Goal: Contribute content: Contribute content

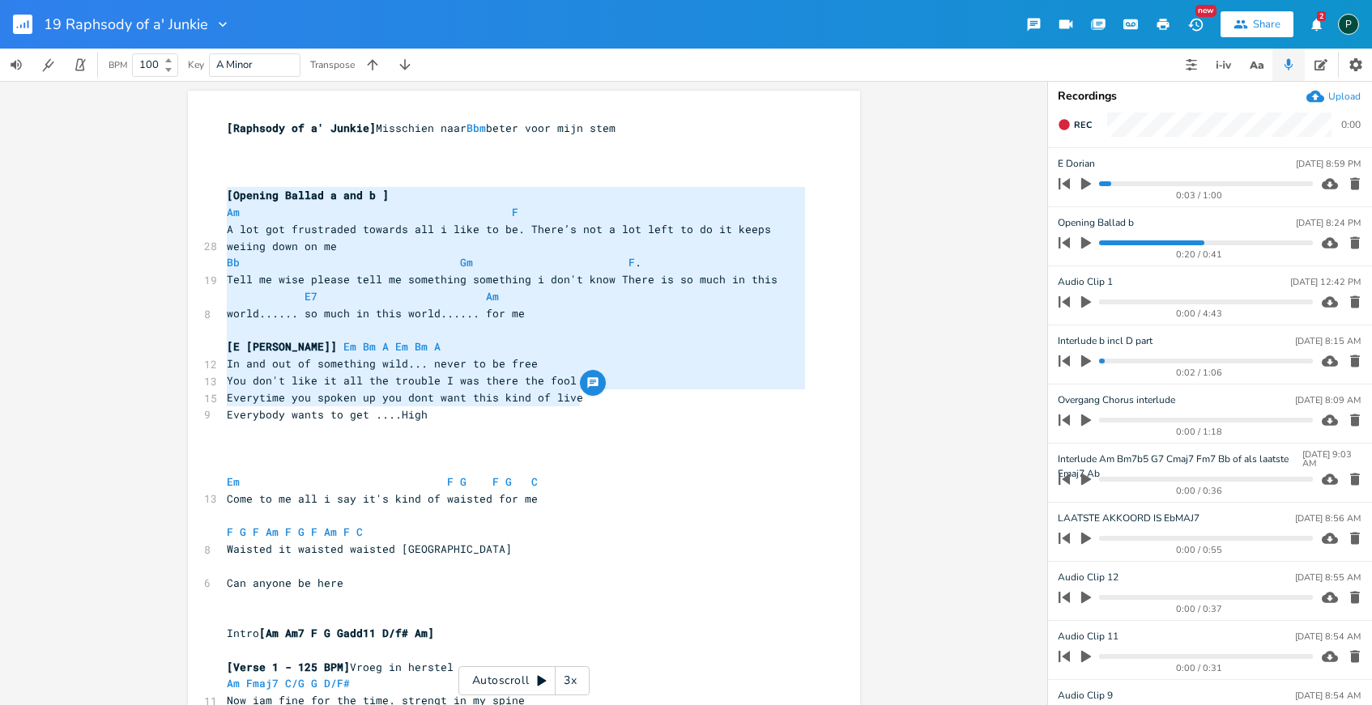
scroll to position [13, 0]
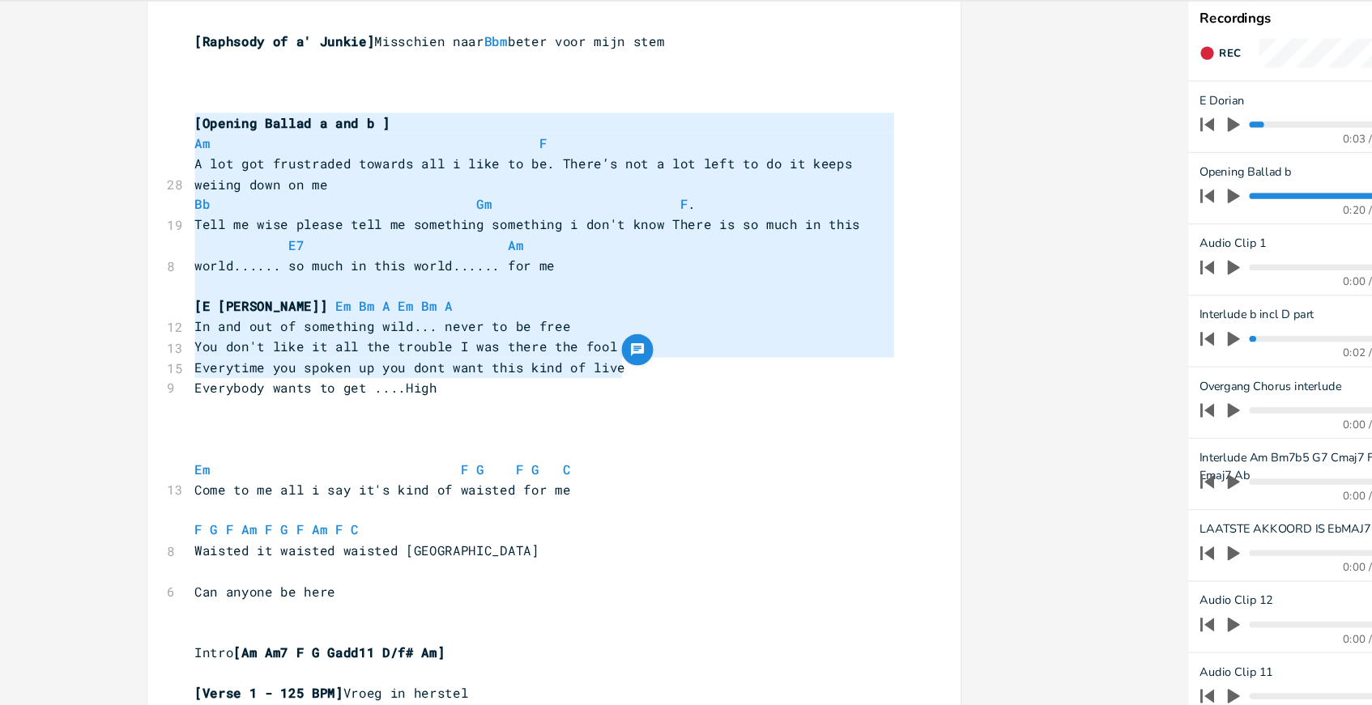
click at [583, 425] on pre "​" at bounding box center [515, 418] width 585 height 17
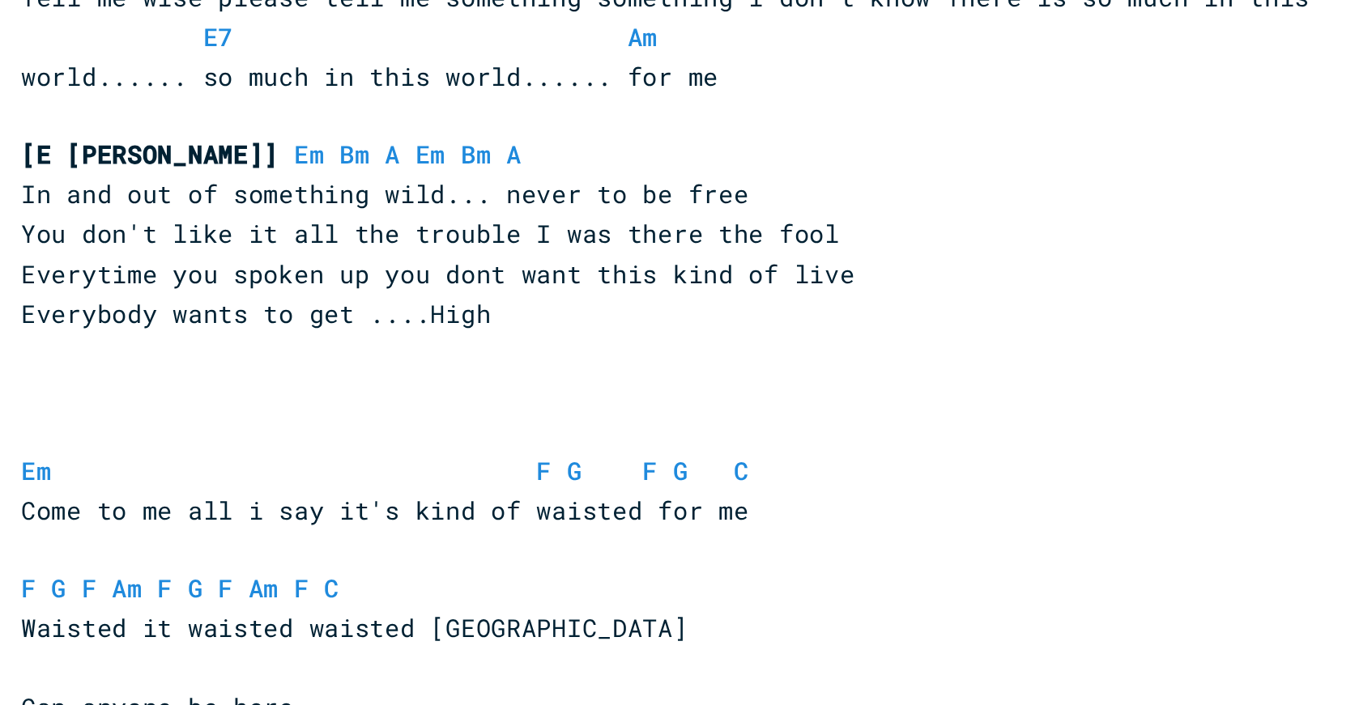
click at [473, 448] on pre "​" at bounding box center [515, 452] width 585 height 17
click at [496, 438] on pre "​" at bounding box center [515, 435] width 585 height 17
click at [570, 432] on pre "​" at bounding box center [515, 435] width 585 height 17
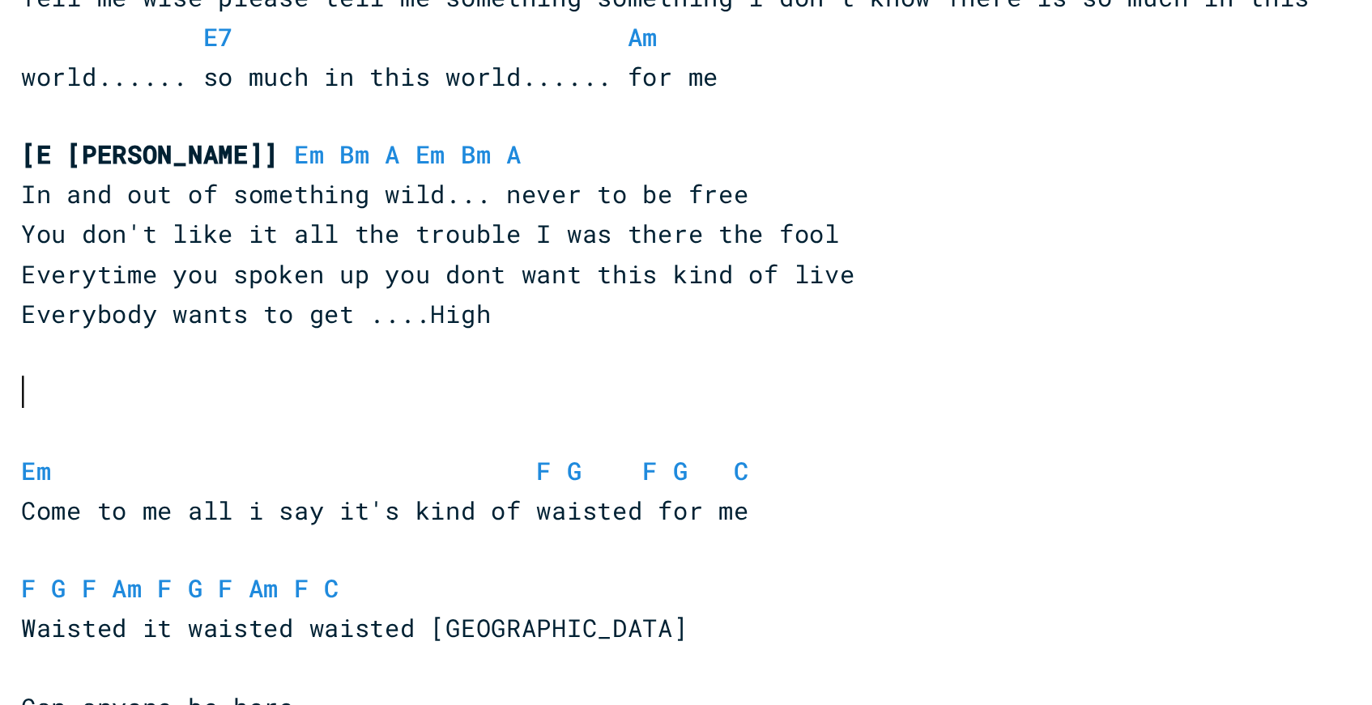
click at [570, 432] on pre "​" at bounding box center [515, 435] width 585 height 17
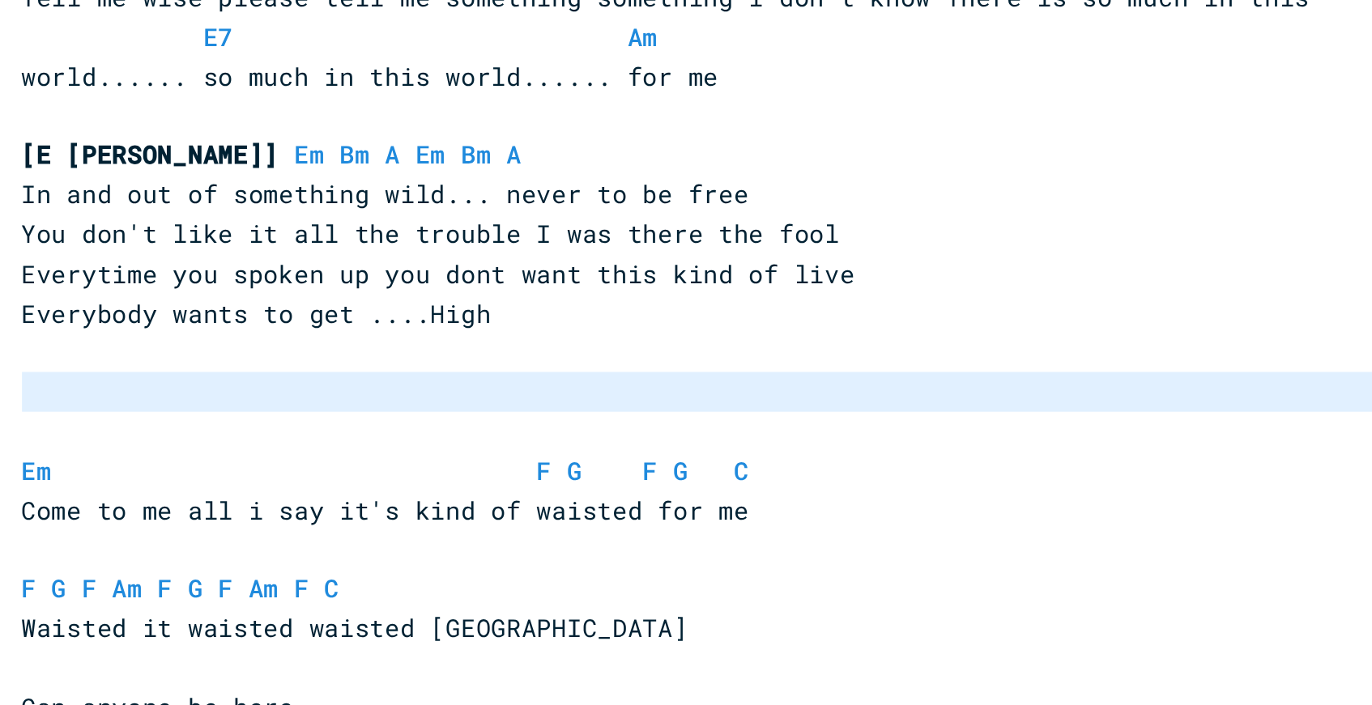
click at [593, 376] on pre "Everytime you spoken up you dont want this kind of live" at bounding box center [515, 384] width 585 height 17
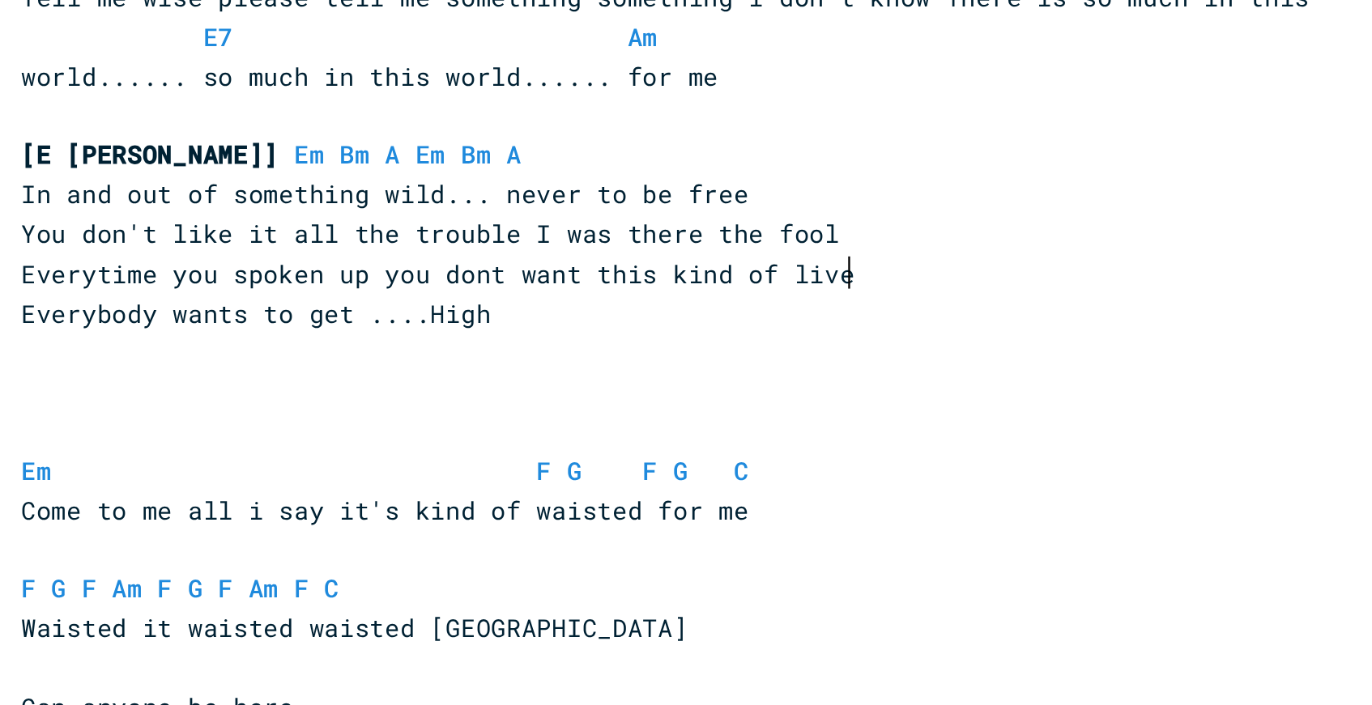
click at [593, 376] on pre "Everytime you spoken up you dont want this kind of live" at bounding box center [515, 384] width 585 height 17
click at [593, 376] on div "button" at bounding box center [593, 370] width 26 height 26
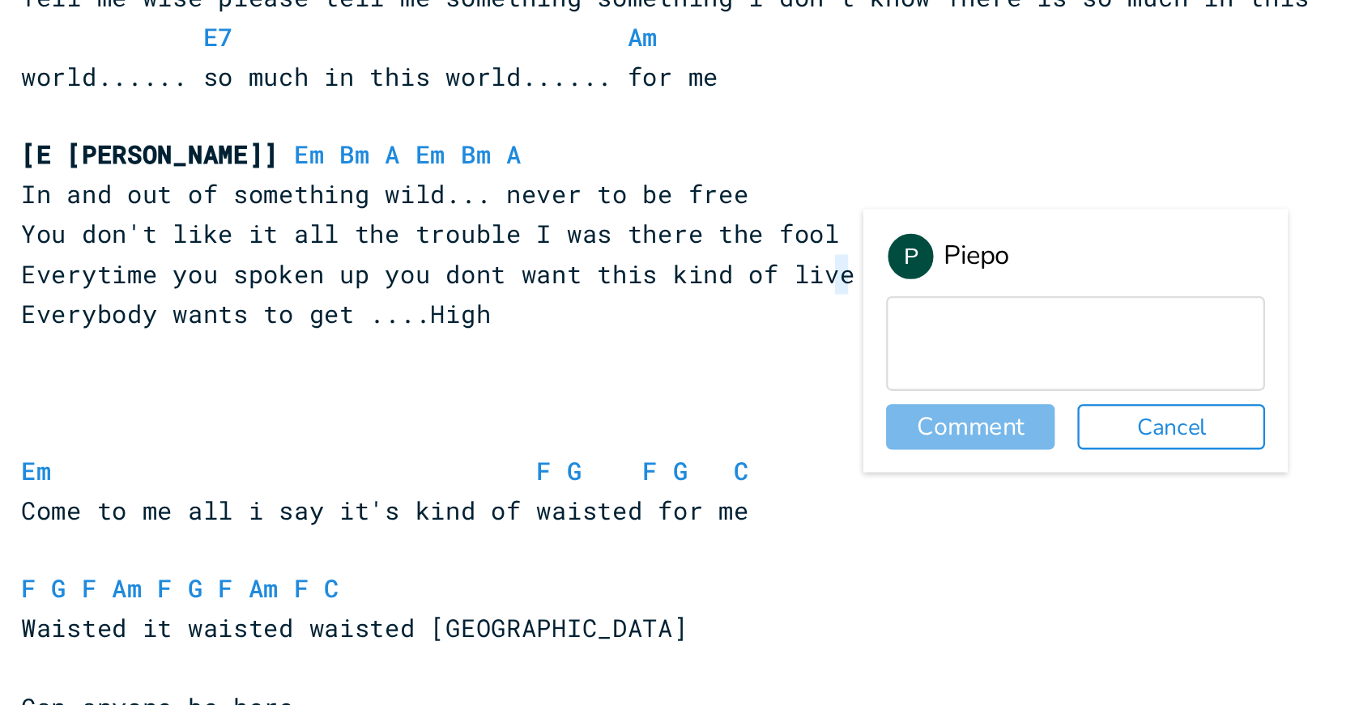
click at [641, 341] on pre "[E Dorian] Em Bm A Em Bm A" at bounding box center [515, 333] width 585 height 17
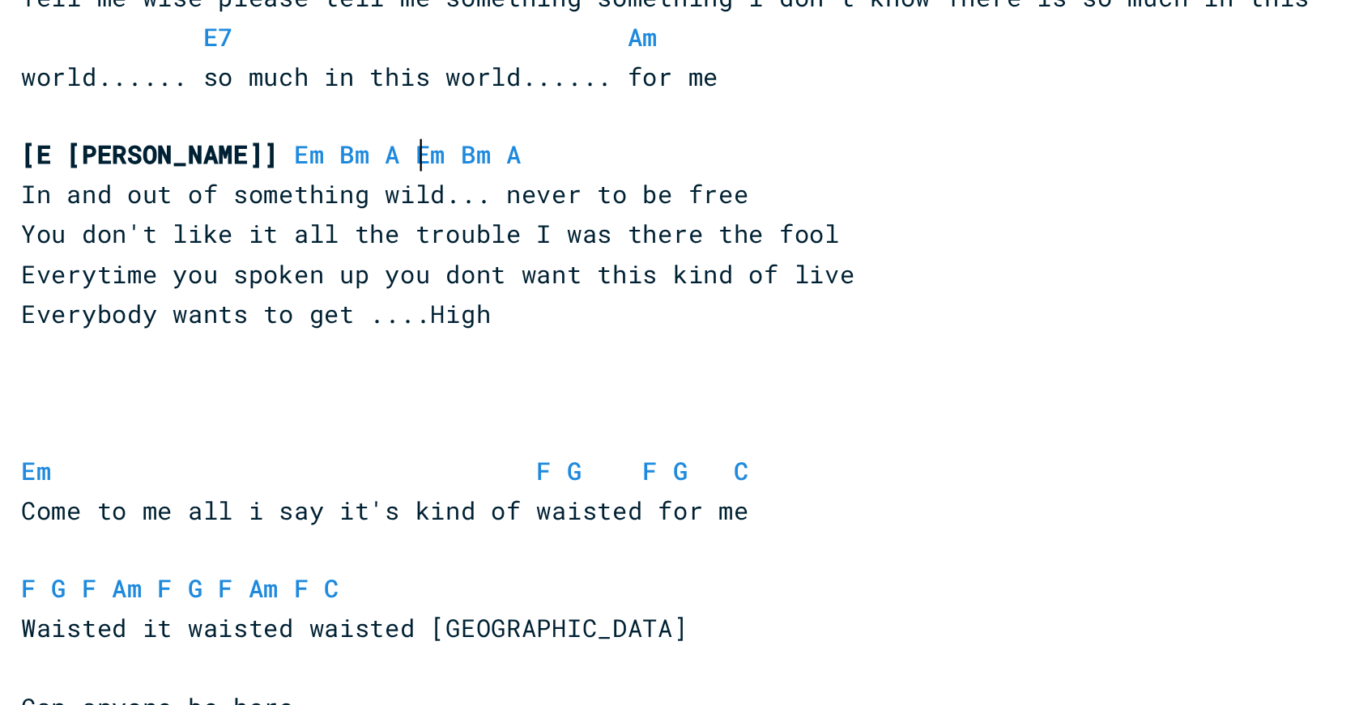
click at [641, 341] on pre "[E Dorian] Em Bm A Em Bm A" at bounding box center [515, 333] width 585 height 17
type textarea "[E Dorian] Em Bm A Em Bm A"
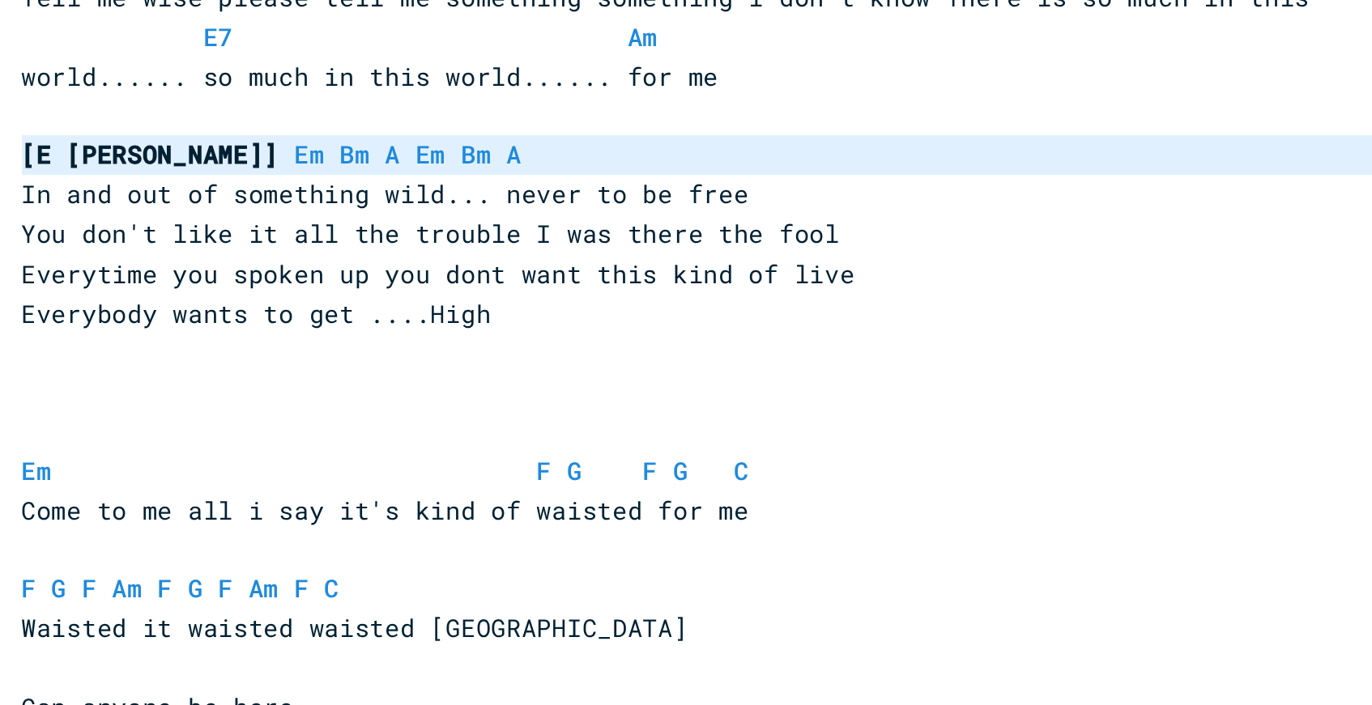
click at [641, 341] on pre "[E Dorian] Em Bm A Em Bm A" at bounding box center [515, 333] width 585 height 17
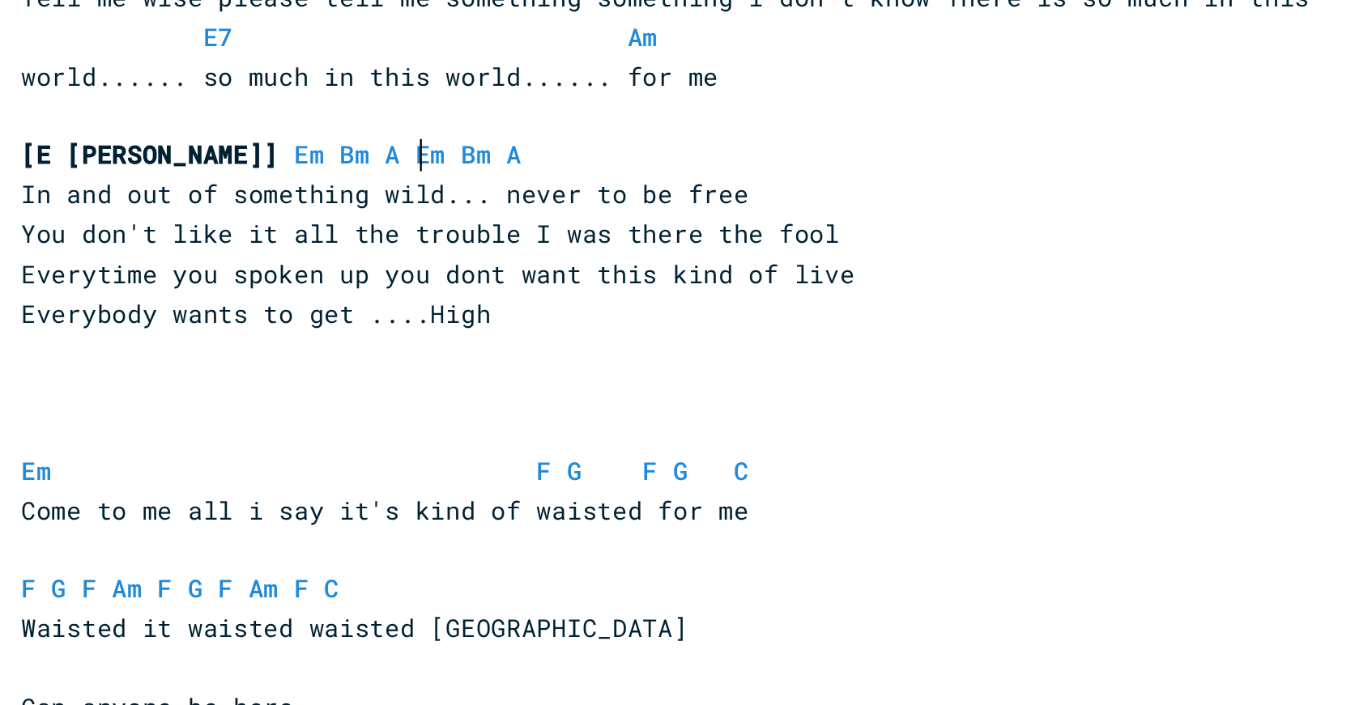
scroll to position [0, 0]
type textarea "​"
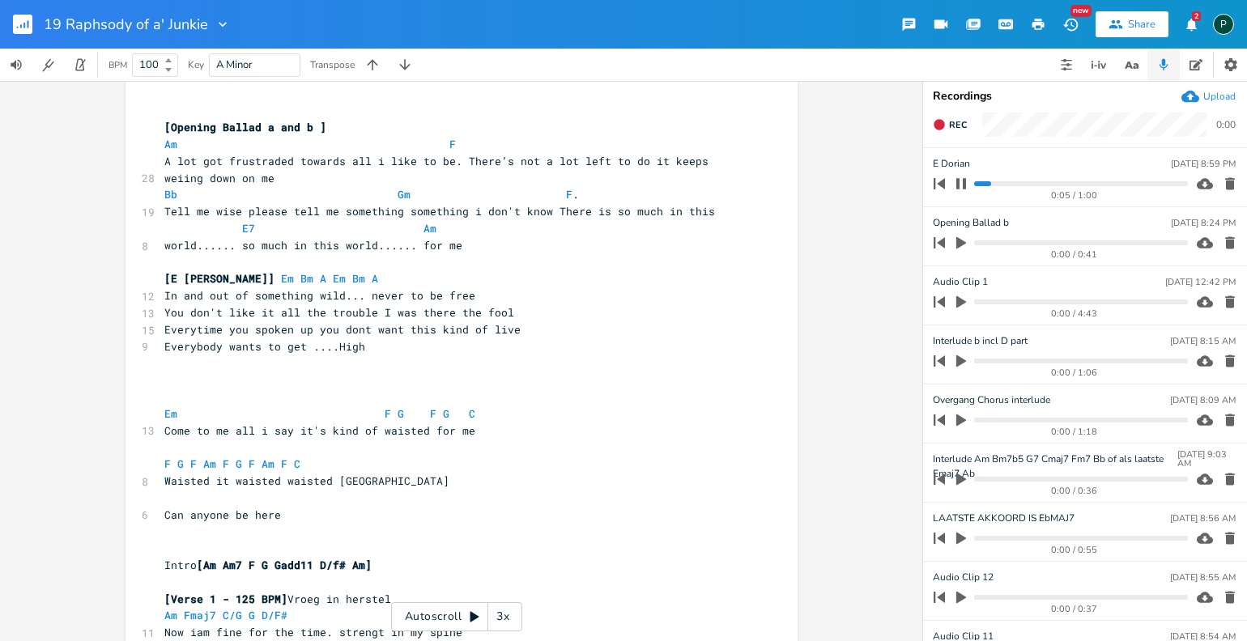
click at [961, 186] on icon "button" at bounding box center [961, 183] width 13 height 13
click at [935, 129] on icon "button" at bounding box center [939, 124] width 13 height 13
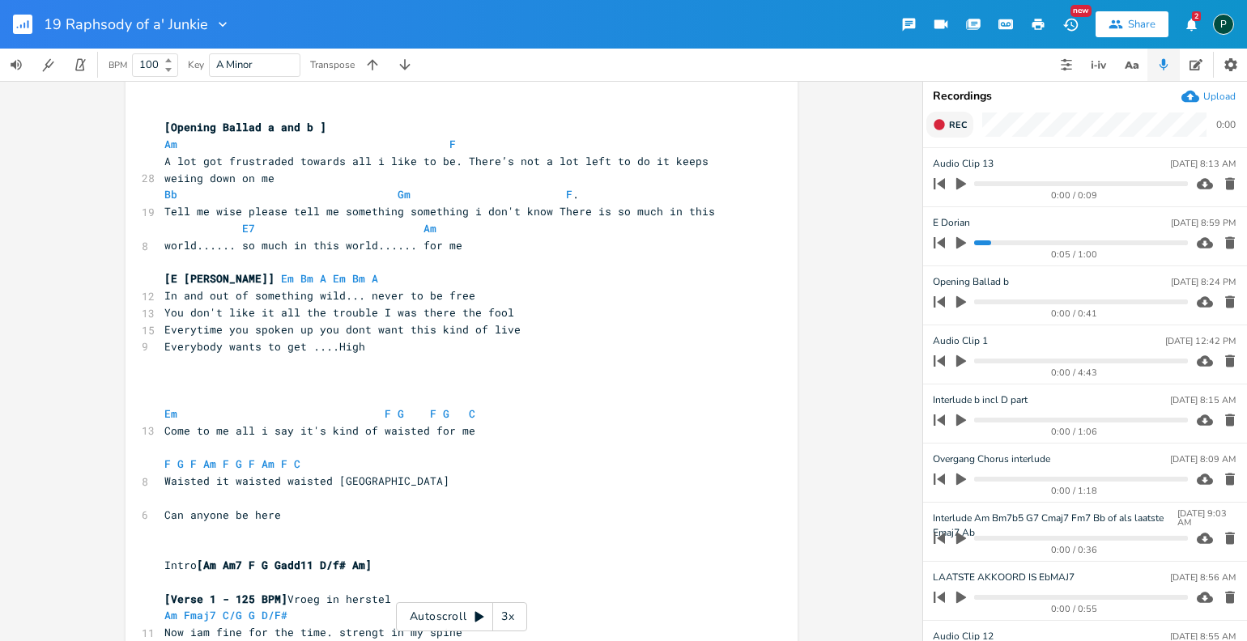
click at [938, 125] on icon "button" at bounding box center [939, 124] width 11 height 11
click at [954, 110] on div "Recordings Upload End 1:16 Audio Clip [DATE] 8:13 AM 0:00 / 0:09 E [PERSON_NAME…" at bounding box center [1085, 361] width 324 height 560
click at [947, 112] on button "End" at bounding box center [950, 125] width 48 height 26
click at [947, 130] on button "Rec" at bounding box center [949, 125] width 47 height 26
click at [947, 130] on button "End" at bounding box center [950, 125] width 48 height 26
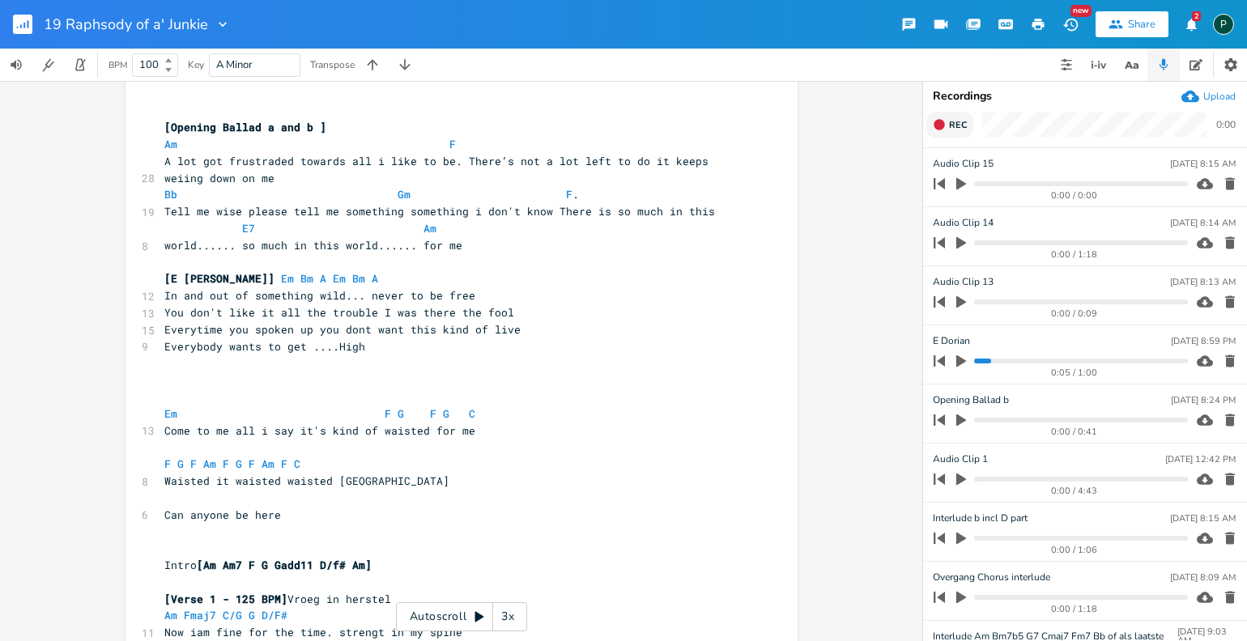
click at [953, 131] on button "Rec" at bounding box center [949, 125] width 47 height 26
click at [953, 131] on button "End" at bounding box center [950, 125] width 48 height 26
click at [963, 186] on icon "button" at bounding box center [961, 184] width 15 height 15
click at [963, 186] on icon "button" at bounding box center [961, 183] width 10 height 11
drag, startPoint x: 191, startPoint y: 160, endPoint x: 160, endPoint y: 161, distance: 30.8
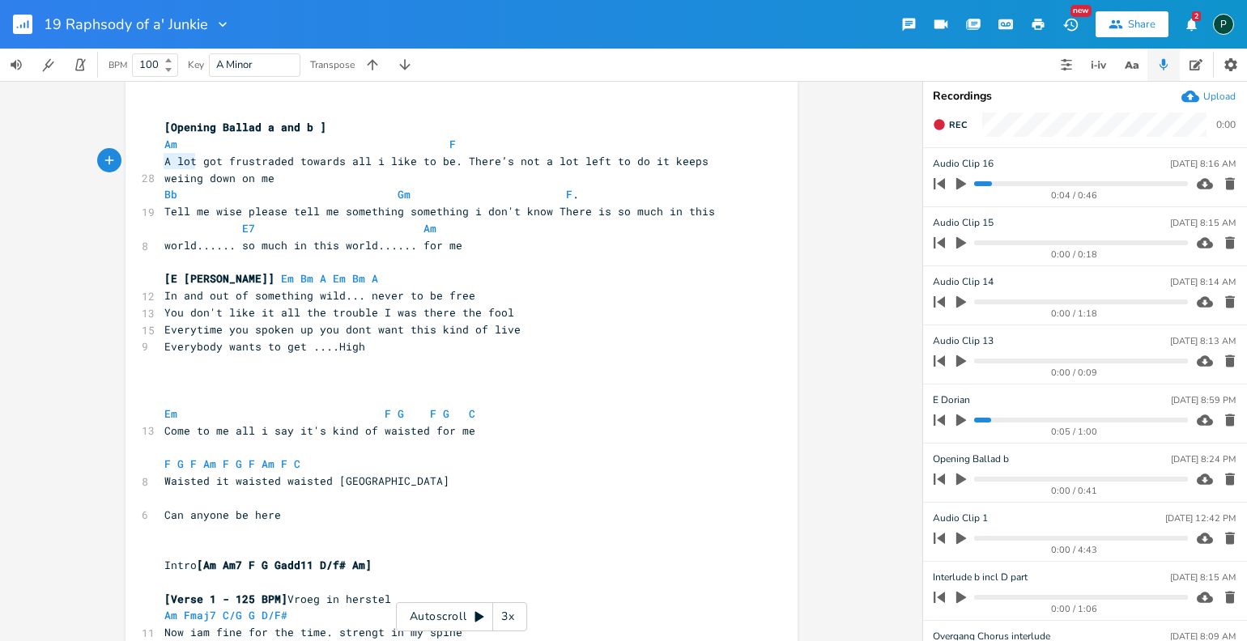
click at [164, 161] on span "A lot got frustraded towards all i like to be. There’s not a lot left to do it …" at bounding box center [439, 170] width 551 height 32
type textarea "Hell yeah"
drag, startPoint x: 313, startPoint y: 160, endPoint x: 221, endPoint y: 158, distance: 91.5
click at [221, 158] on span "Hell yeah got frustraded towards all i like to be. There’s not a lot left to do…" at bounding box center [452, 170] width 576 height 32
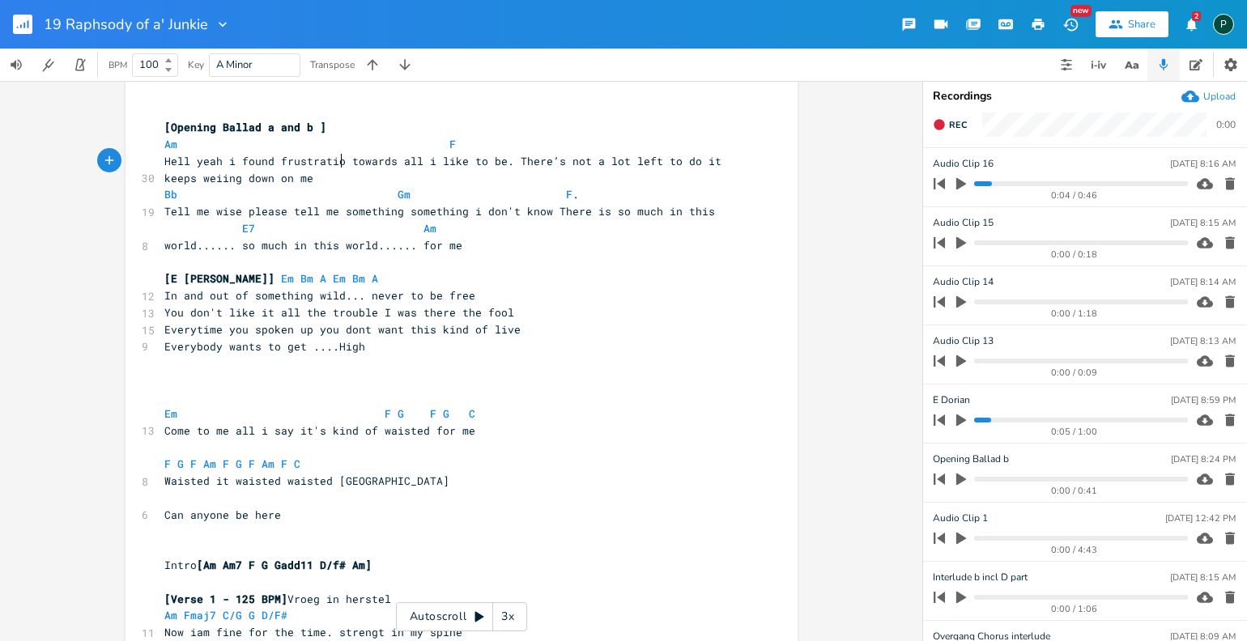
scroll to position [0, 85]
type textarea "i found frustration"
click at [963, 182] on icon "button" at bounding box center [961, 184] width 10 height 12
click at [963, 182] on icon "button" at bounding box center [961, 183] width 10 height 11
click at [963, 182] on icon "button" at bounding box center [961, 184] width 10 height 12
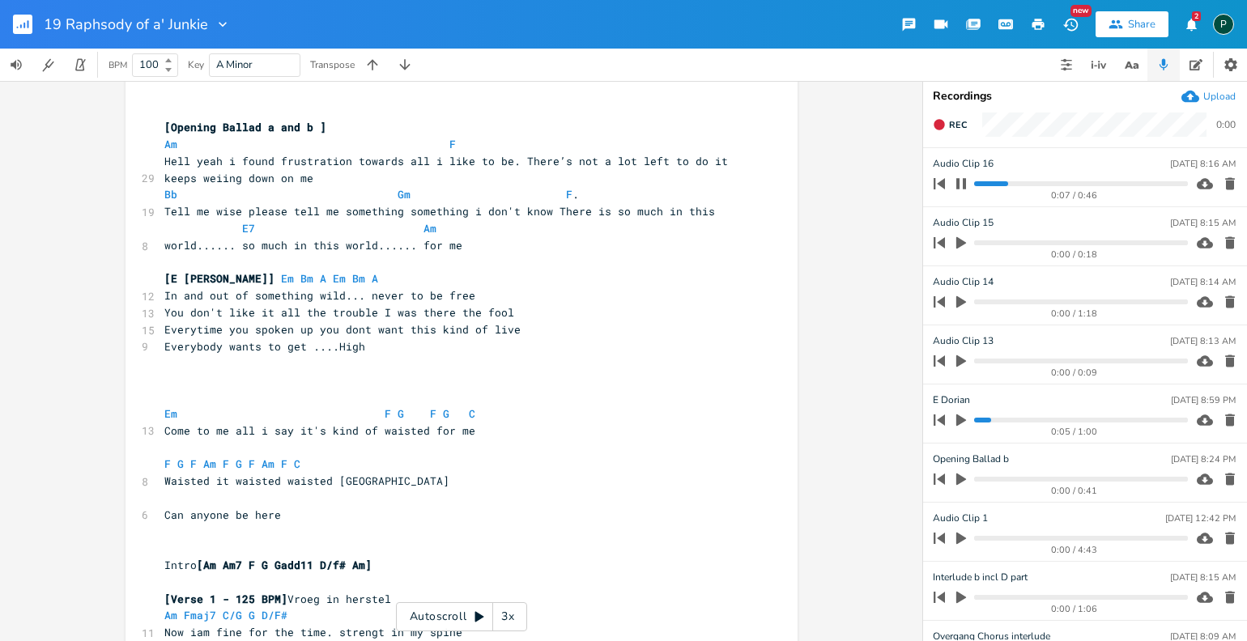
click at [990, 184] on progress at bounding box center [1080, 183] width 213 height 5
click at [959, 188] on icon "button" at bounding box center [961, 183] width 10 height 11
click at [959, 188] on icon "button" at bounding box center [961, 184] width 10 height 12
click at [980, 184] on progress at bounding box center [1080, 183] width 213 height 5
click at [963, 186] on icon "button" at bounding box center [961, 183] width 10 height 11
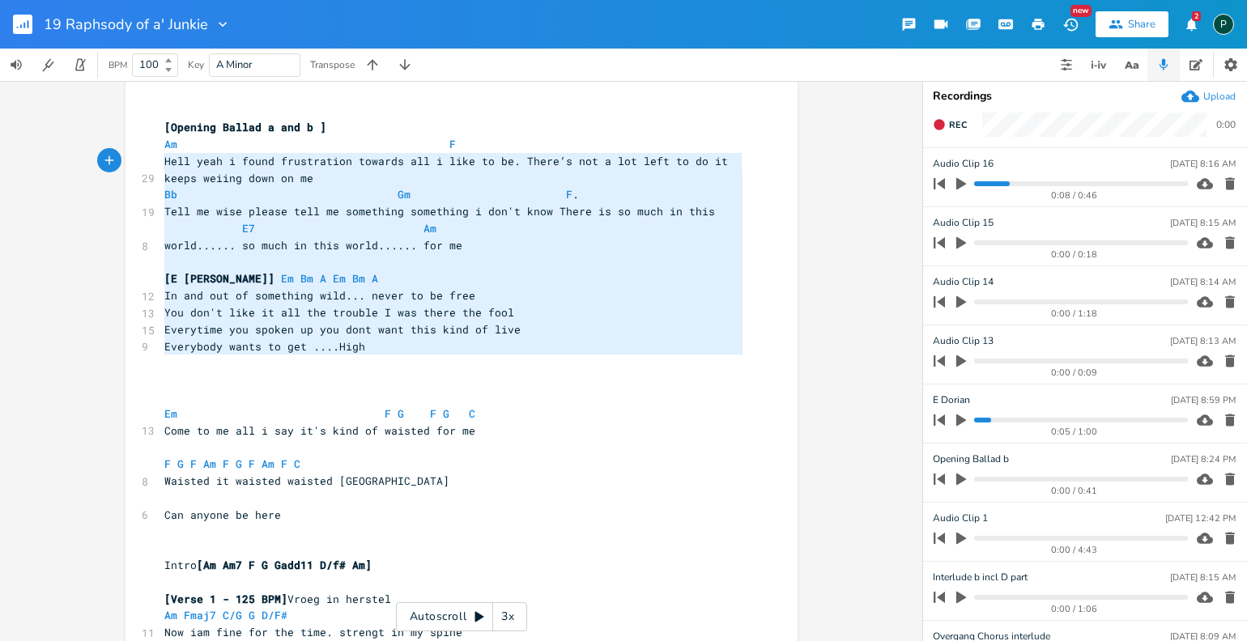
type textarea "Am F Hell yeah i found frustration towards all i like to be. There’s not a lot …"
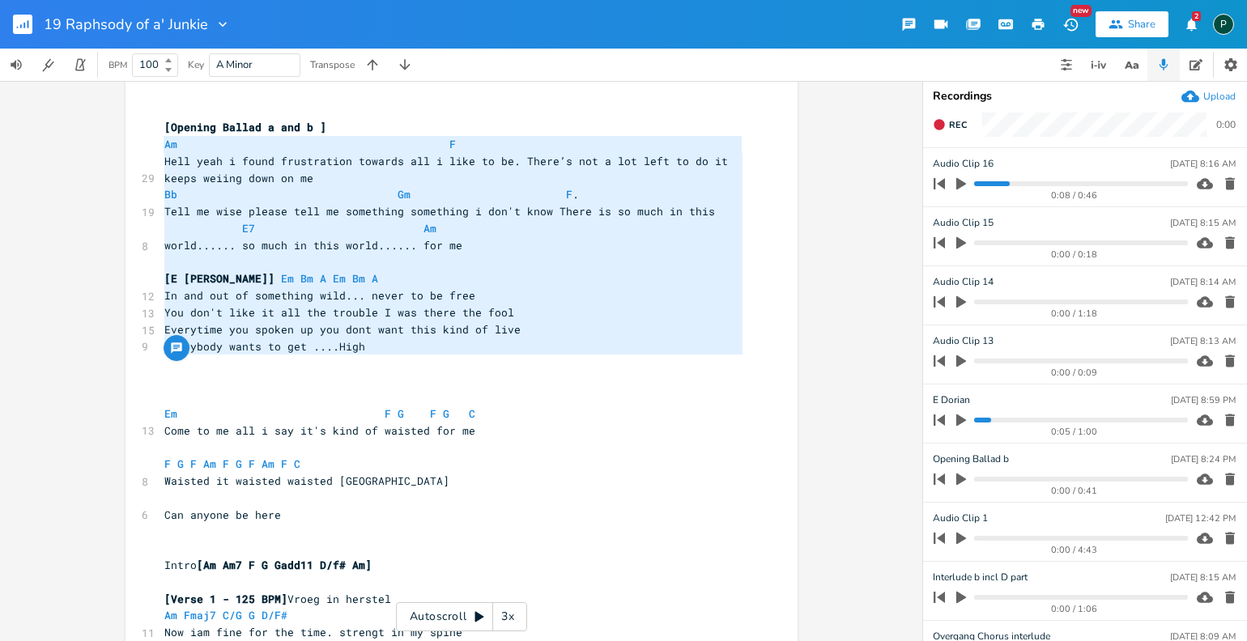
drag, startPoint x: 433, startPoint y: 364, endPoint x: 151, endPoint y: 149, distance: 354.8
click at [313, 181] on pre "Hell yeah i found frustration towards all i like to be. There’s not a lot left …" at bounding box center [453, 170] width 585 height 34
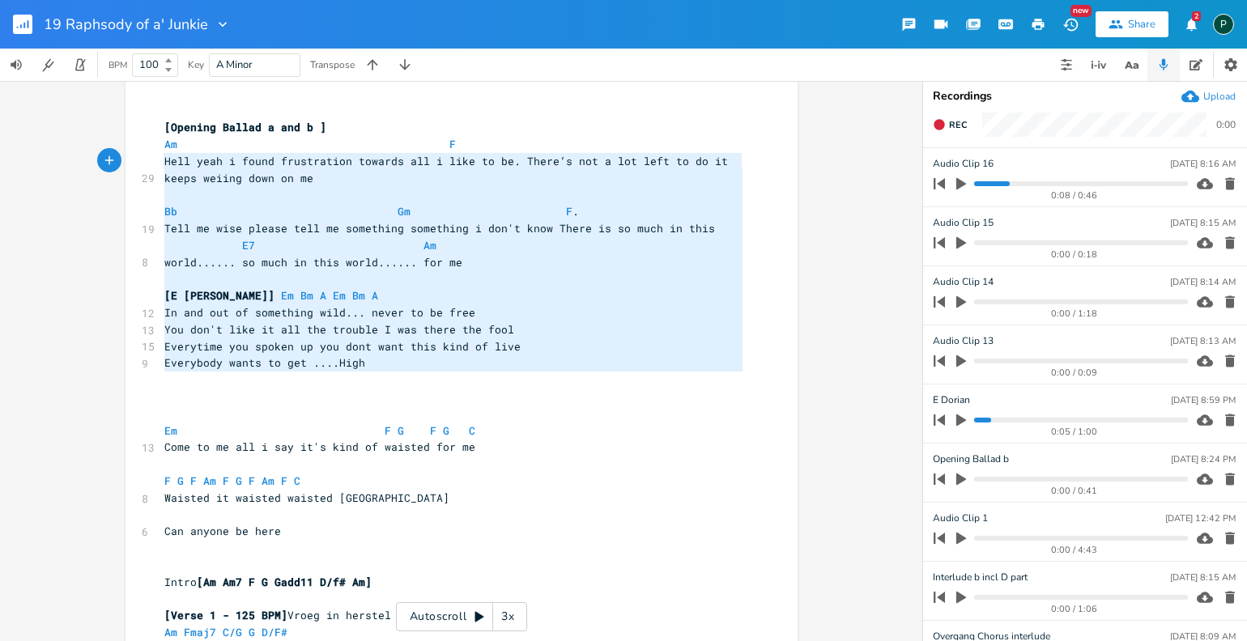
type textarea "Am F Hell yeah i found frustration towards all i like to be. There’s not a lot …"
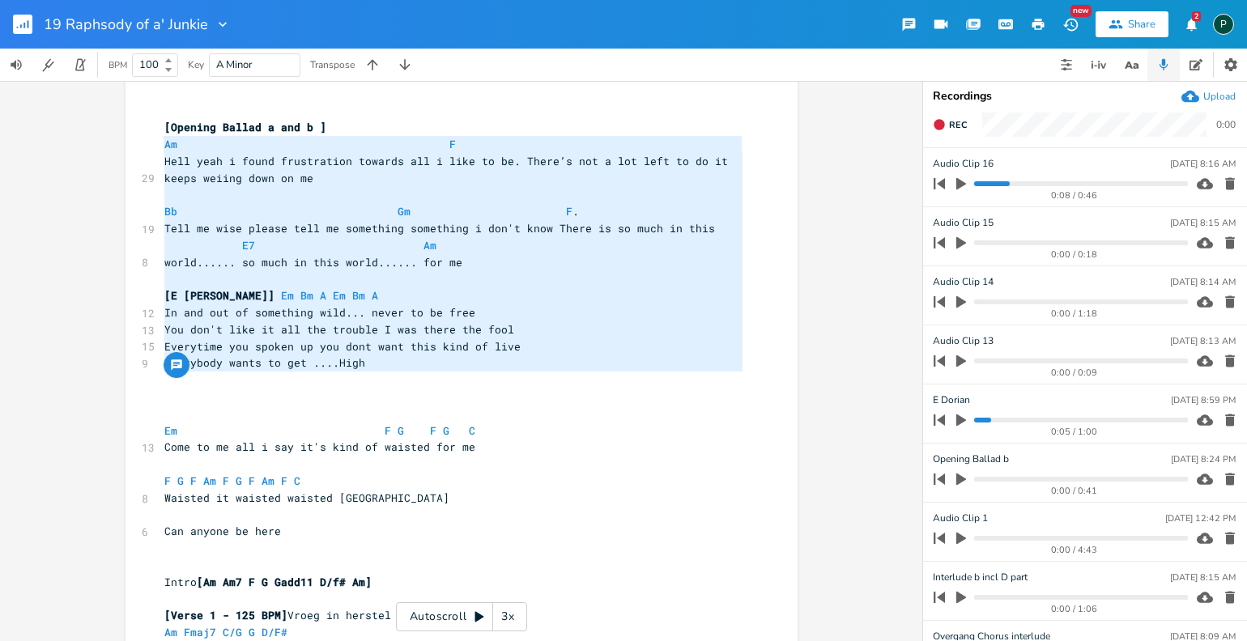
drag, startPoint x: 438, startPoint y: 376, endPoint x: 145, endPoint y: 140, distance: 376.6
click at [976, 183] on progress at bounding box center [1080, 183] width 213 height 5
click at [964, 183] on icon "button" at bounding box center [961, 184] width 10 height 12
click at [964, 183] on icon "button" at bounding box center [961, 183] width 10 height 11
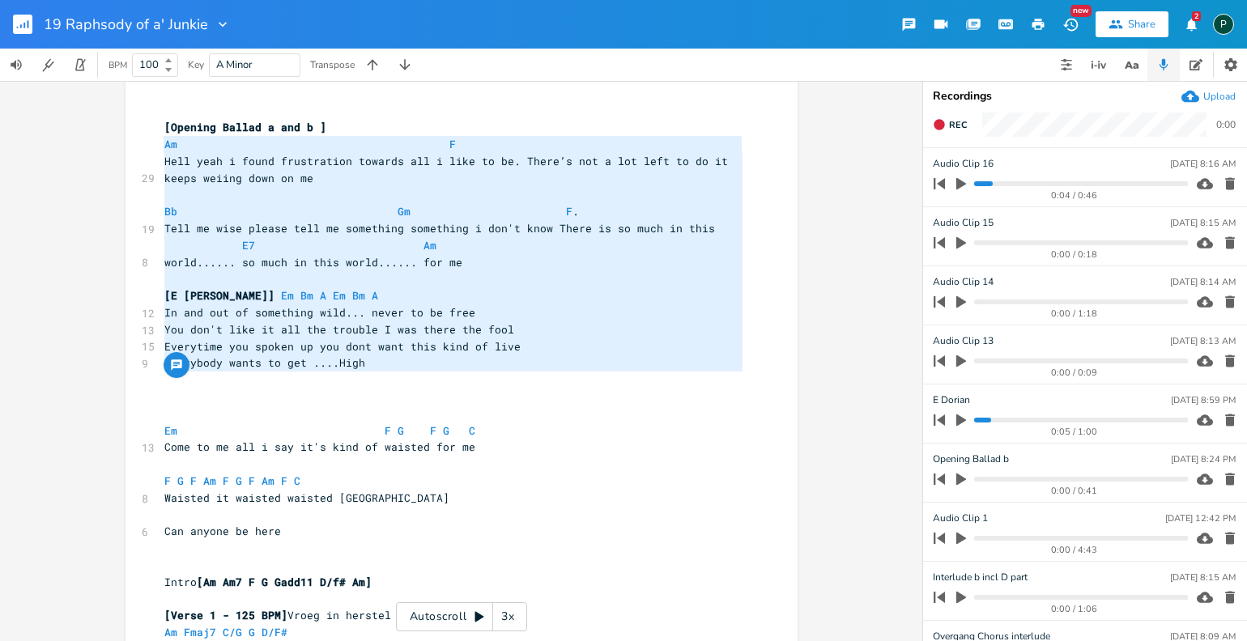
click at [270, 245] on span at bounding box center [281, 245] width 26 height 17
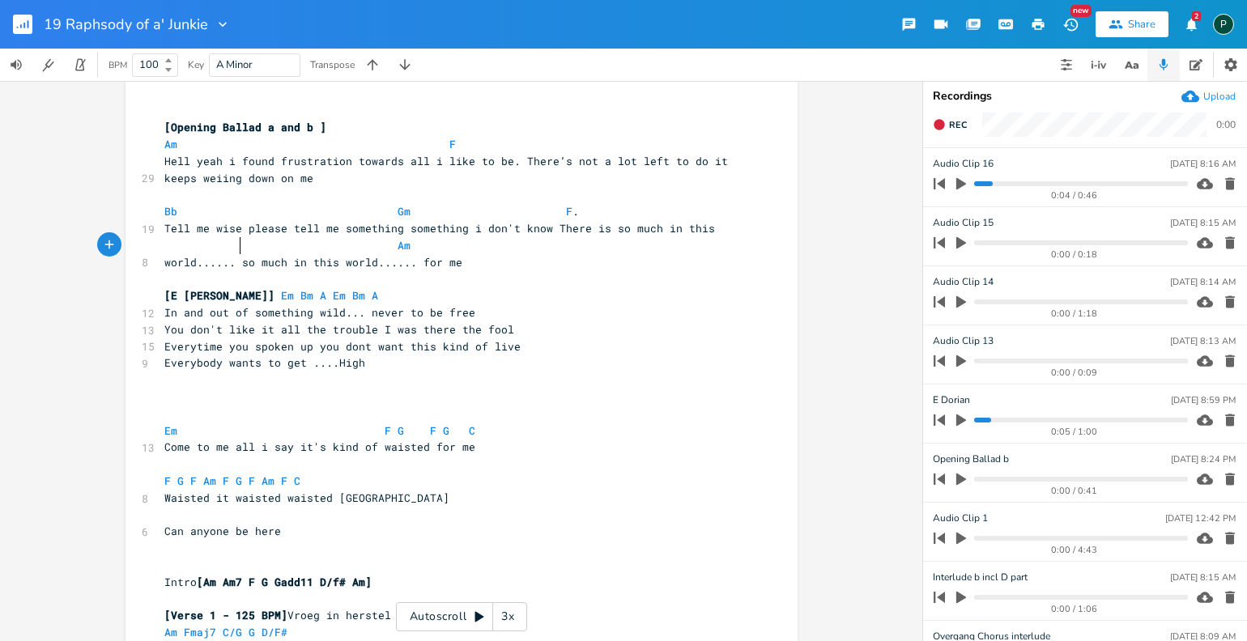
type textarea "E"
click at [499, 256] on pre "world...... so much in this world...... for me" at bounding box center [453, 262] width 585 height 17
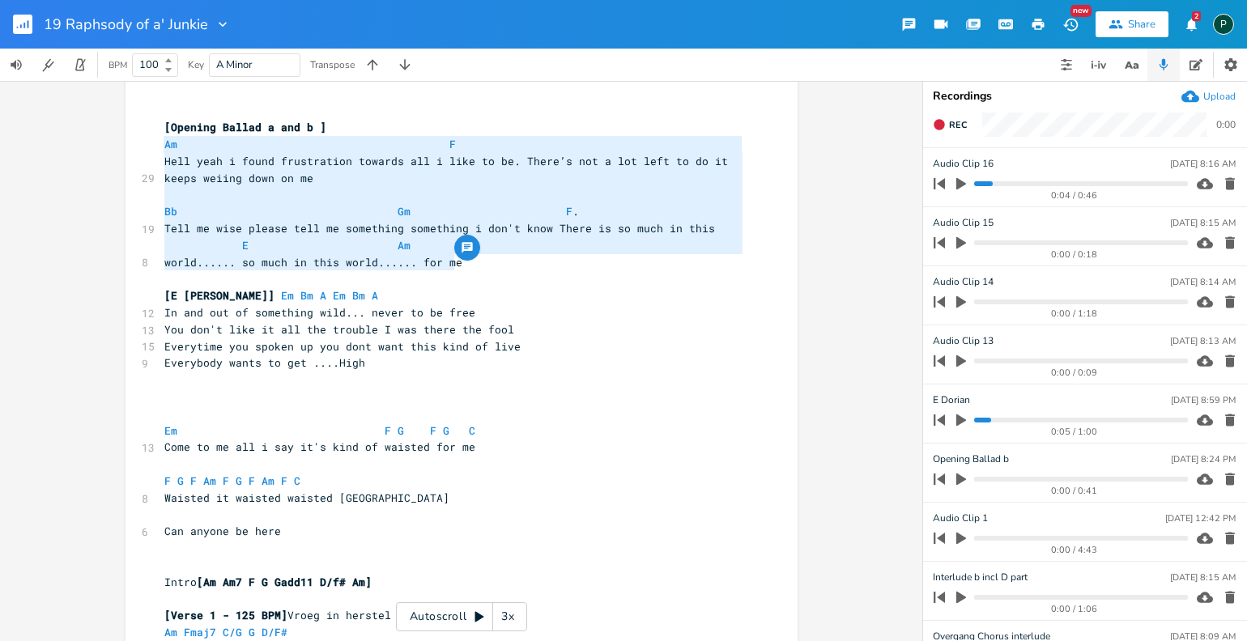
drag, startPoint x: 499, startPoint y: 256, endPoint x: 124, endPoint y: 142, distance: 391.9
type textarea "Am F Hell yeah i found frustration towards all i like to be. There’s not a lot …"
click at [249, 246] on span at bounding box center [258, 245] width 19 height 17
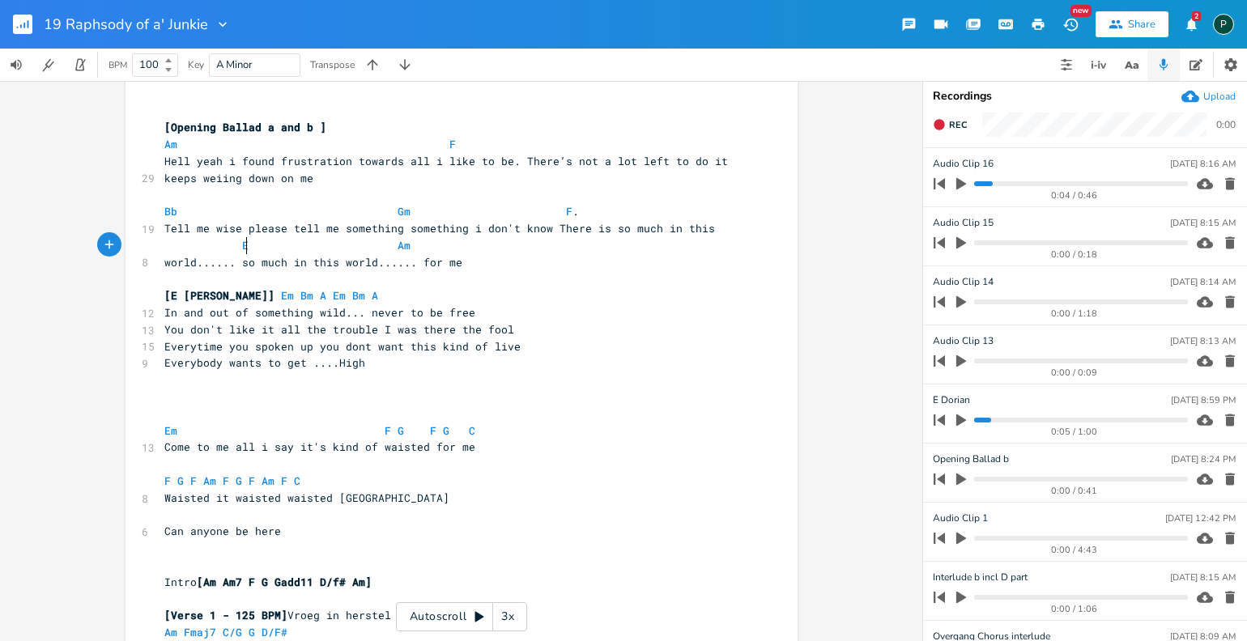
type textarea "7"
click at [330, 249] on span at bounding box center [333, 245] width 26 height 17
click at [257, 240] on span at bounding box center [261, 245] width 13 height 17
type textarea "7"
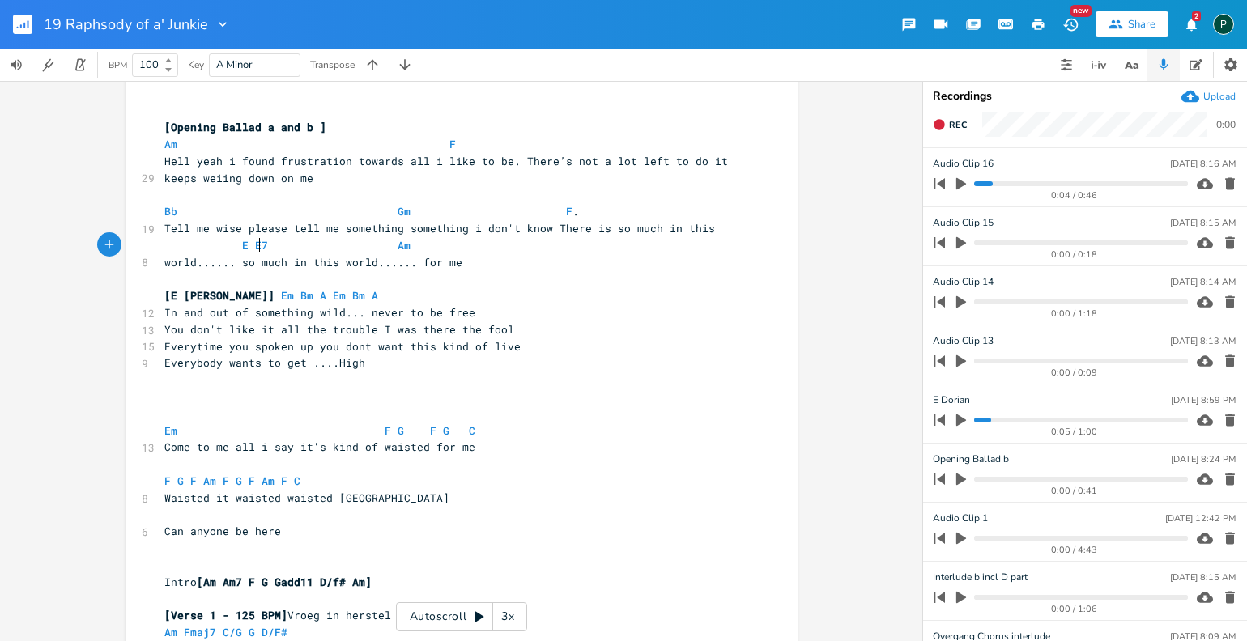
type textarea "E"
type textarea "suss"
type textarea "4"
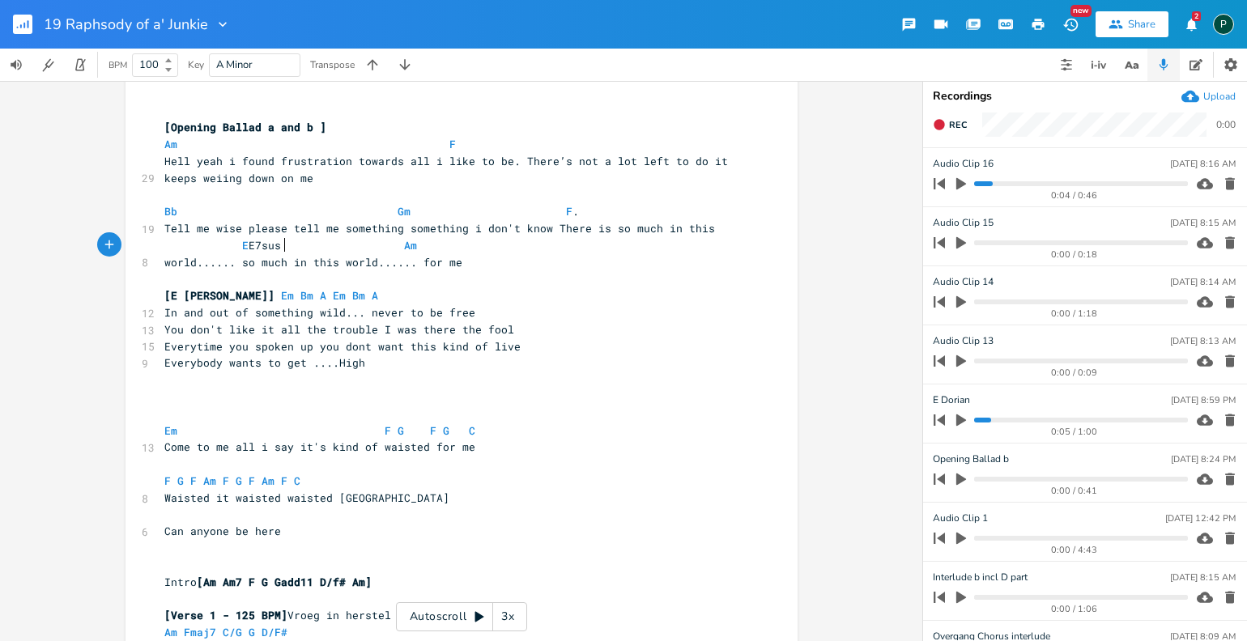
type textarea "4"
type textarea "B7"
type textarea "E7sus4"
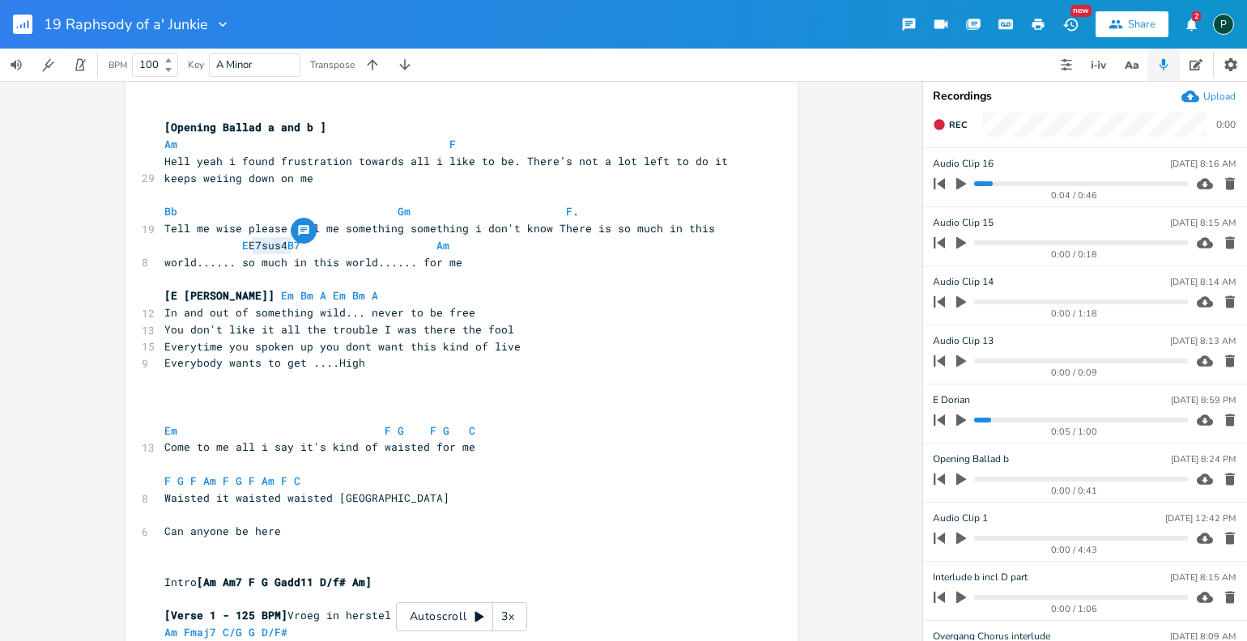
drag, startPoint x: 286, startPoint y: 246, endPoint x: 249, endPoint y: 246, distance: 36.4
click at [249, 246] on span "E E7sus4 B7 Am" at bounding box center [309, 245] width 291 height 15
click at [288, 247] on span "E E7sus4 B7 Am" at bounding box center [309, 245] width 291 height 15
click at [249, 240] on span "E E7sus4 B7 Am" at bounding box center [309, 245] width 291 height 15
paste textarea
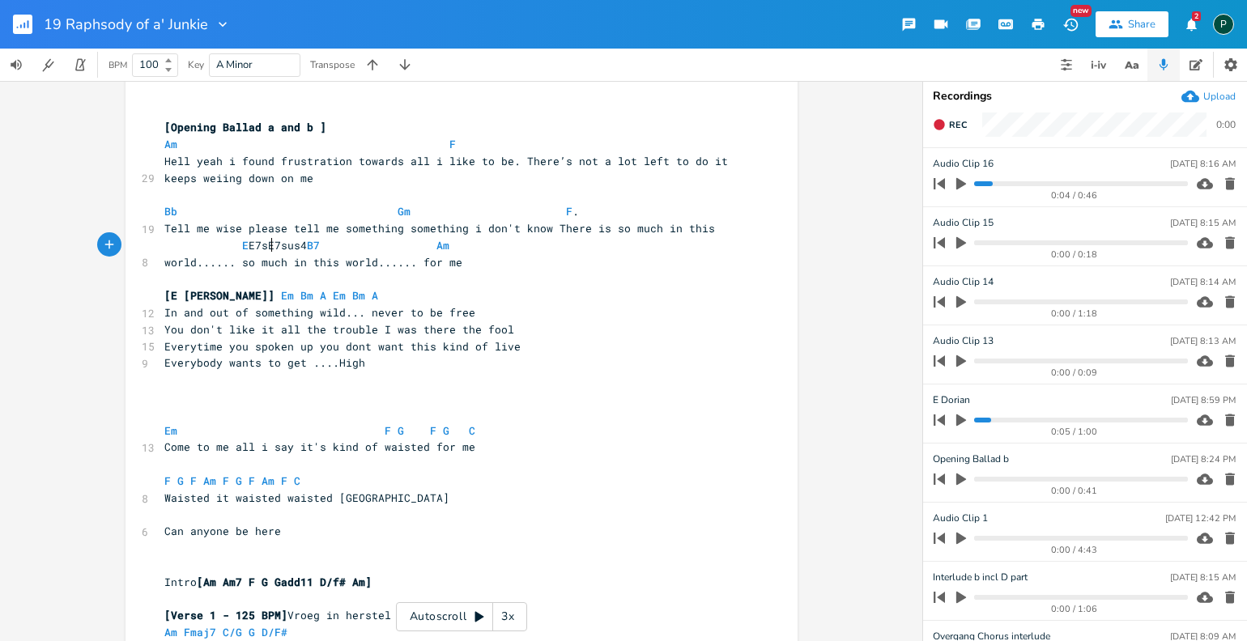
scroll to position [0, 3]
click at [349, 245] on span at bounding box center [346, 245] width 26 height 17
click at [554, 345] on pre "Everytime you spoken up you dont want this kind of live" at bounding box center [453, 346] width 585 height 17
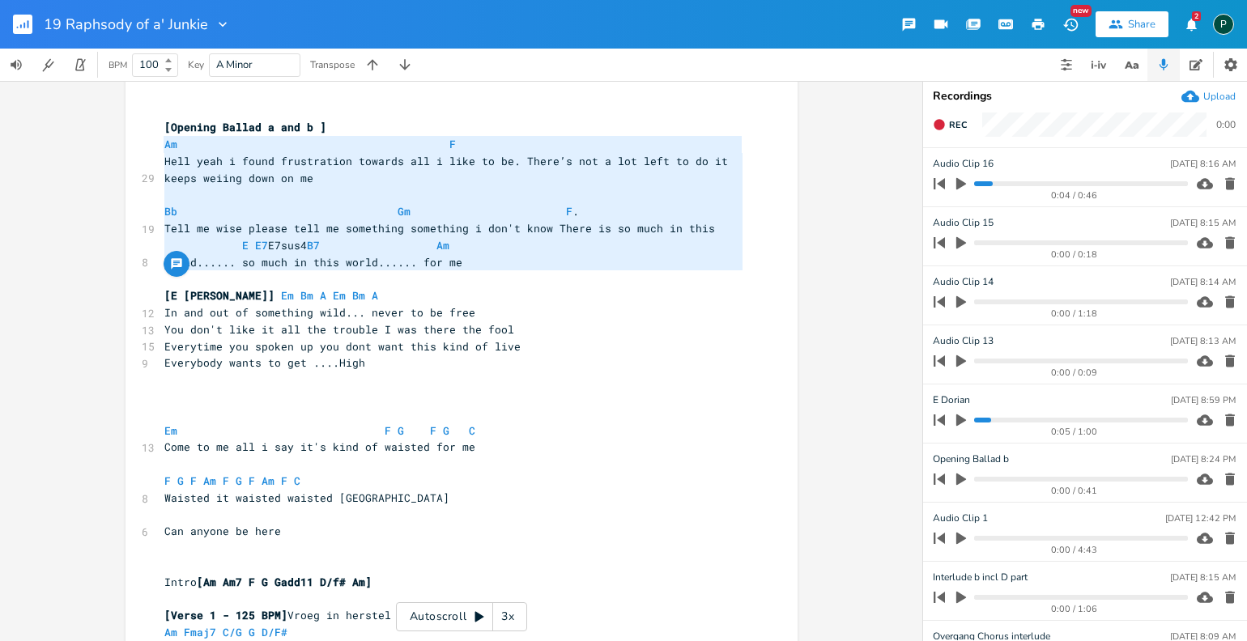
drag, startPoint x: 516, startPoint y: 279, endPoint x: 106, endPoint y: 140, distance: 432.7
click at [106, 140] on div "Am F Hell yeah i found frustration towards all i like to be. There’s not a lot …" at bounding box center [461, 361] width 922 height 560
type textarea "Am F Hell yeah i found frustration towards all i like to be. There’s not a lot …"
click at [458, 247] on pre "E E7 E7sus4 B7 Am" at bounding box center [453, 245] width 585 height 17
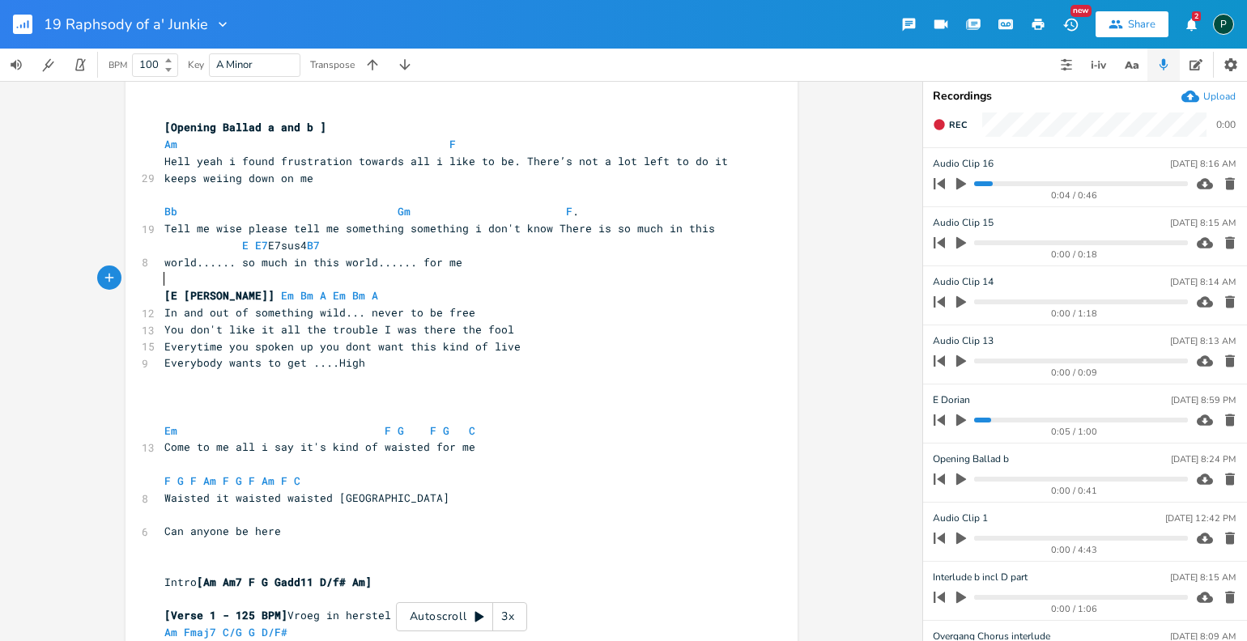
click at [499, 273] on pre "​" at bounding box center [453, 278] width 585 height 17
click at [272, 370] on pre "Everybody wants to get ....High" at bounding box center [453, 363] width 585 height 17
type textarea ", want's to get"
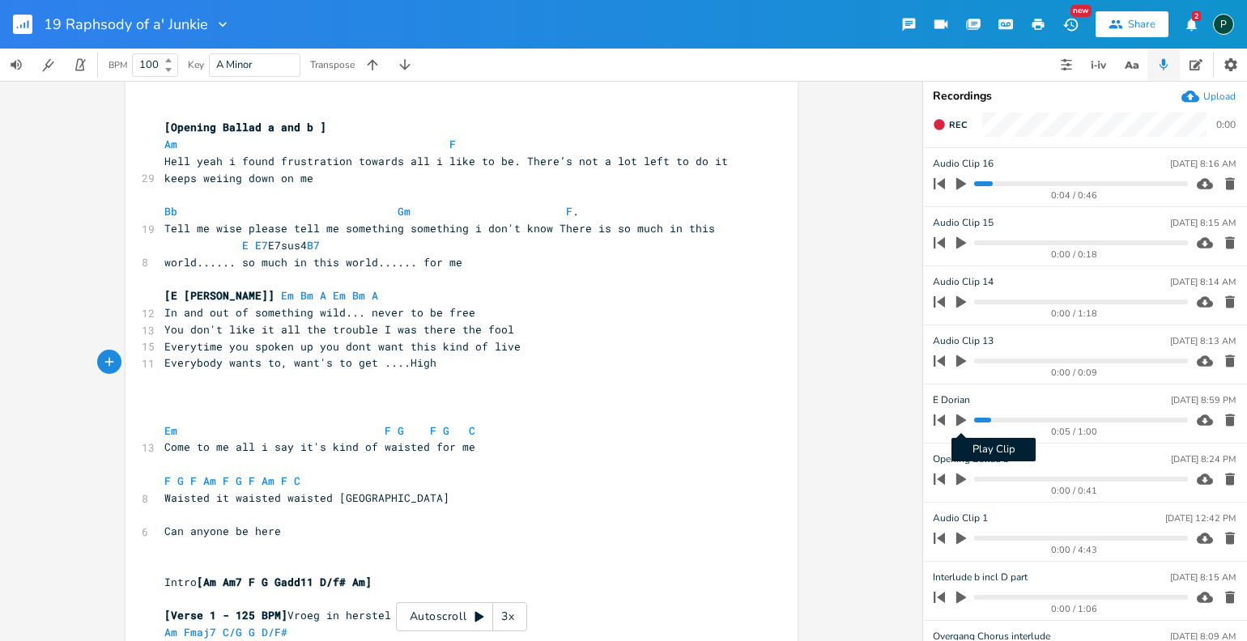
click at [958, 420] on icon "button" at bounding box center [961, 421] width 10 height 12
click at [1081, 421] on progress at bounding box center [1080, 420] width 213 height 5
click at [1117, 418] on progress at bounding box center [1080, 420] width 213 height 5
click at [1078, 415] on div "0:53 / 1:00" at bounding box center [1058, 420] width 260 height 26
click at [1094, 418] on progress at bounding box center [1080, 420] width 213 height 5
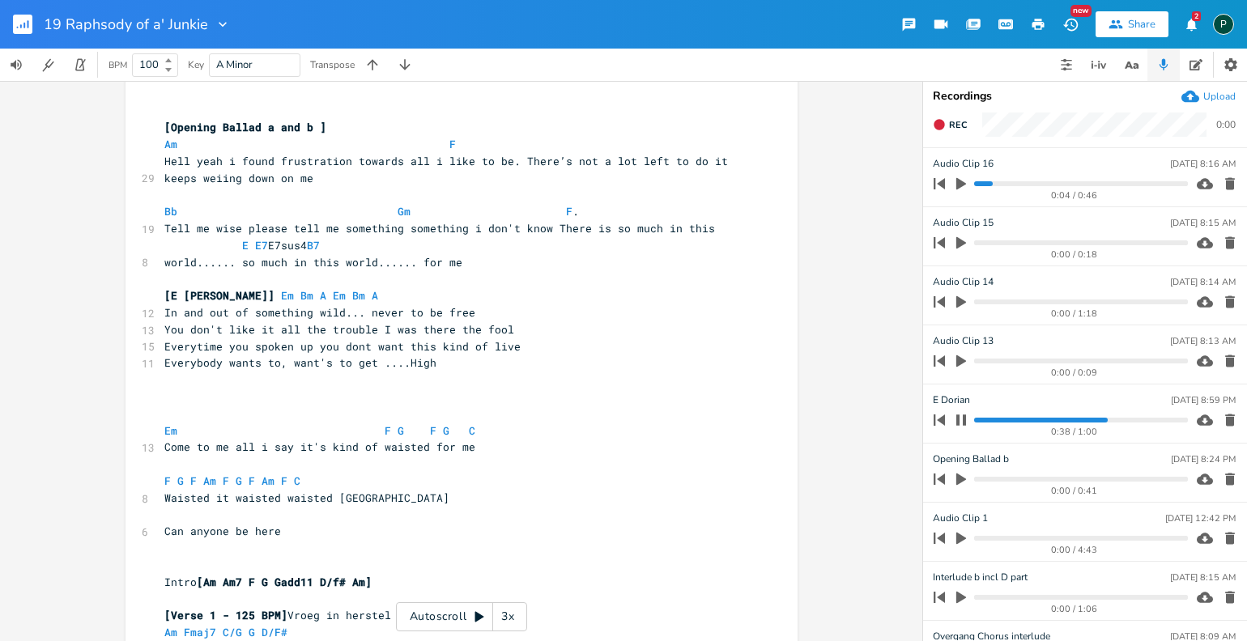
click at [1070, 418] on progress at bounding box center [1080, 420] width 213 height 5
click at [959, 415] on icon "button" at bounding box center [961, 420] width 13 height 13
click at [959, 415] on icon "button" at bounding box center [961, 421] width 10 height 12
click at [959, 415] on icon "button" at bounding box center [961, 420] width 13 height 13
click at [961, 180] on icon "button" at bounding box center [961, 184] width 15 height 15
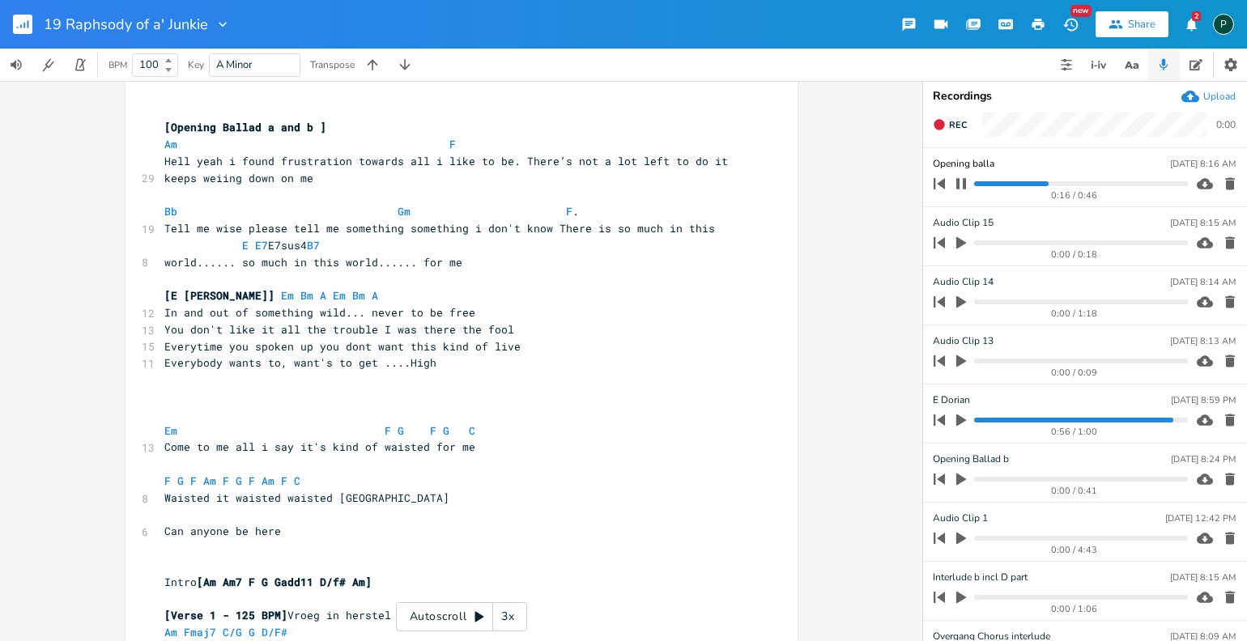
type input "Opening ballad"
click at [959, 185] on icon "button" at bounding box center [961, 183] width 13 height 13
